Goal: Task Accomplishment & Management: Use online tool/utility

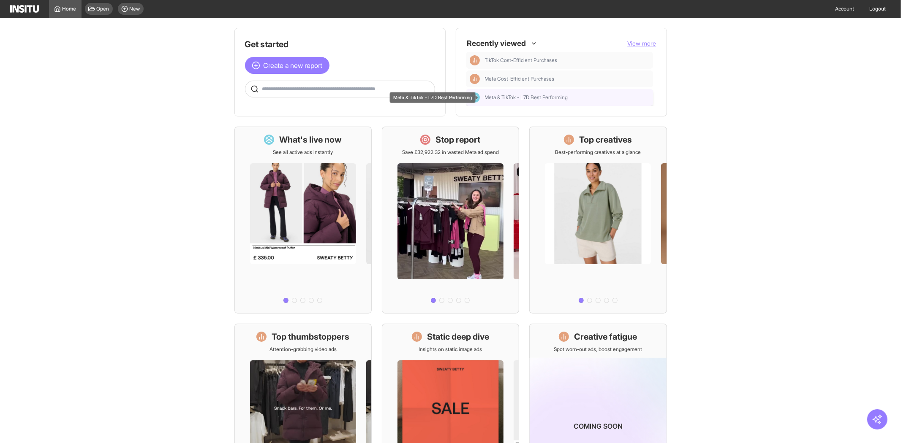
click at [556, 100] on span "Meta & TikTok - L7D Best Performing" at bounding box center [526, 97] width 83 height 7
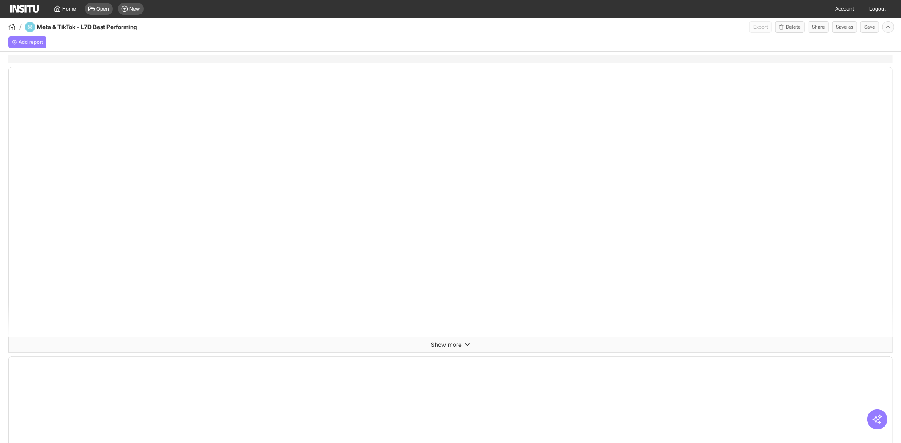
select select "**"
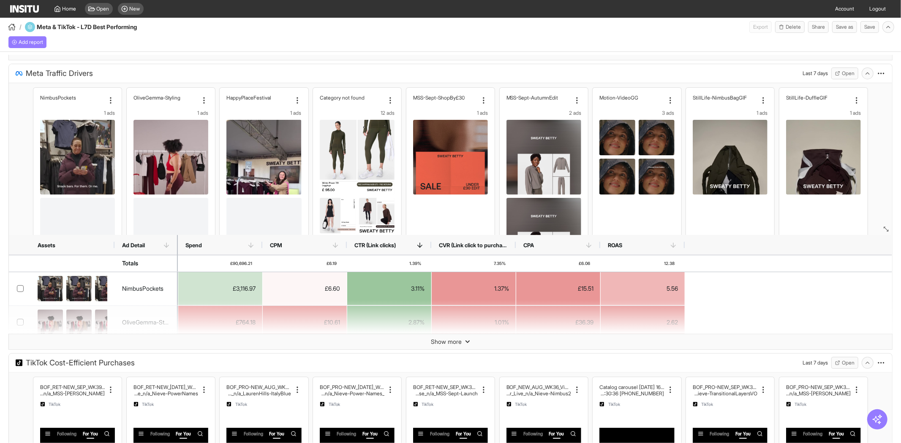
click at [595, 28] on div "/ Meta & TikTok - L7D Best Performing Export Delete Share Save as Save" at bounding box center [450, 25] width 901 height 15
click at [293, 35] on div "Add report" at bounding box center [450, 42] width 901 height 19
